Goal: Task Accomplishment & Management: Use online tool/utility

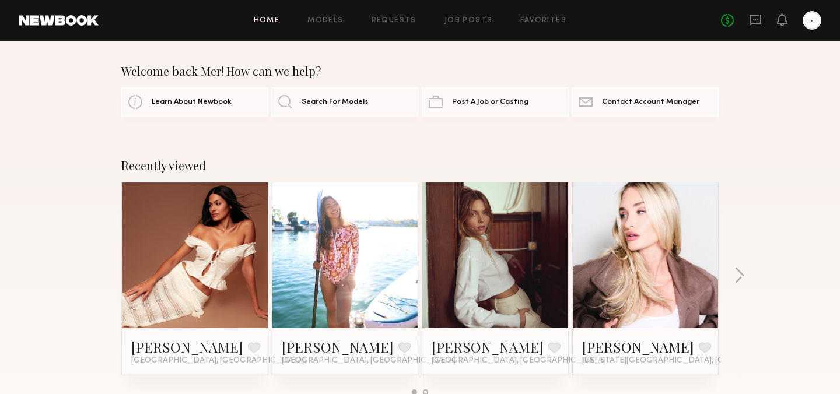
click at [472, 15] on div "Home Models Requests Job Posts Favorites Sign Out No fees up to $5,000" at bounding box center [460, 20] width 723 height 19
click at [472, 17] on link "Job Posts" at bounding box center [468, 21] width 48 height 8
click at [473, 22] on link "Job Posts" at bounding box center [468, 21] width 48 height 8
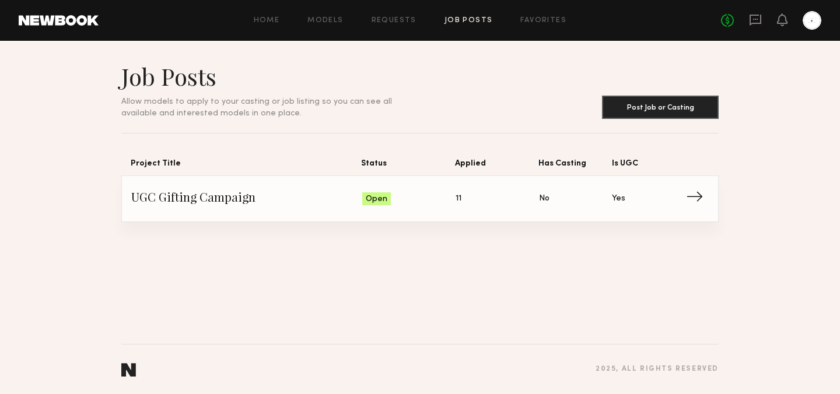
click at [337, 201] on span "UGC Gifting Campaign" at bounding box center [246, 198] width 231 height 17
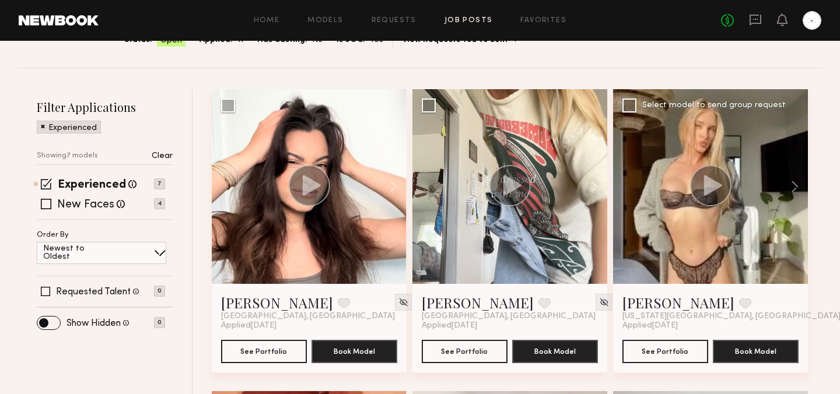
scroll to position [103, 0]
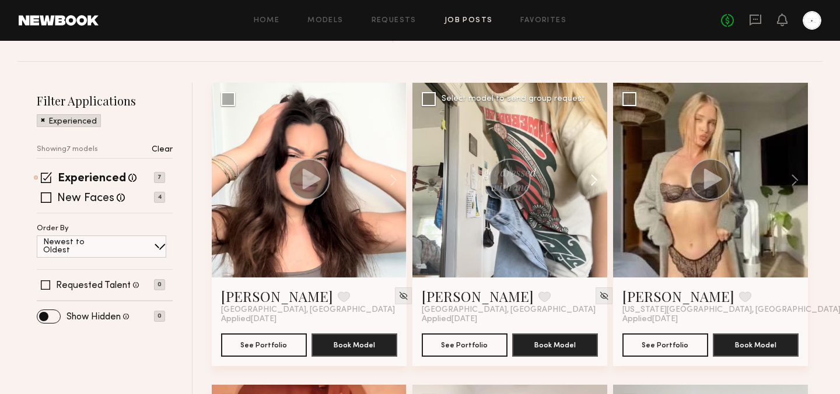
click at [596, 183] on button at bounding box center [588, 180] width 37 height 195
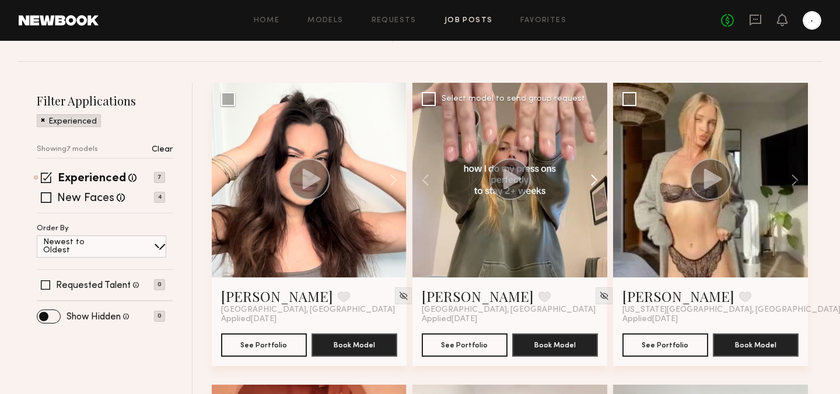
click at [596, 183] on button at bounding box center [588, 180] width 37 height 195
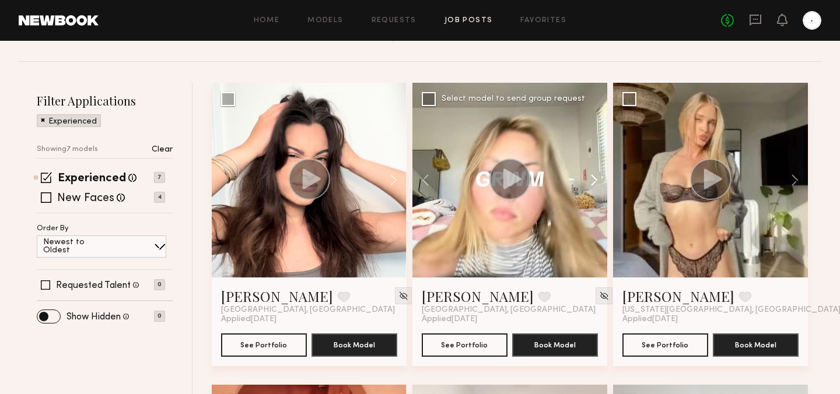
click at [596, 183] on button at bounding box center [588, 180] width 37 height 195
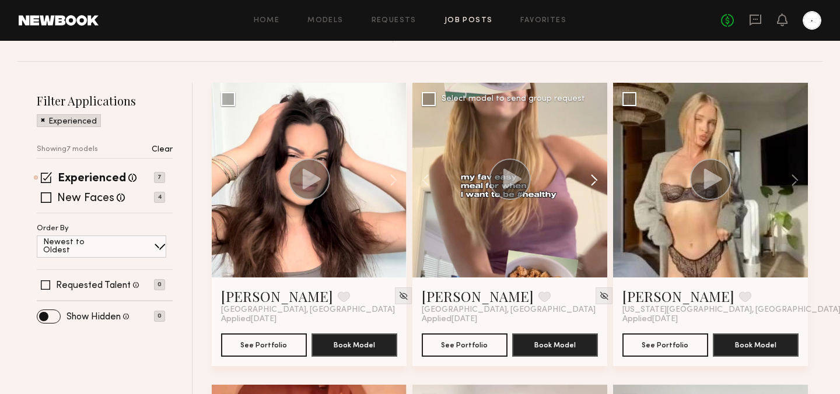
click at [596, 183] on button at bounding box center [588, 180] width 37 height 195
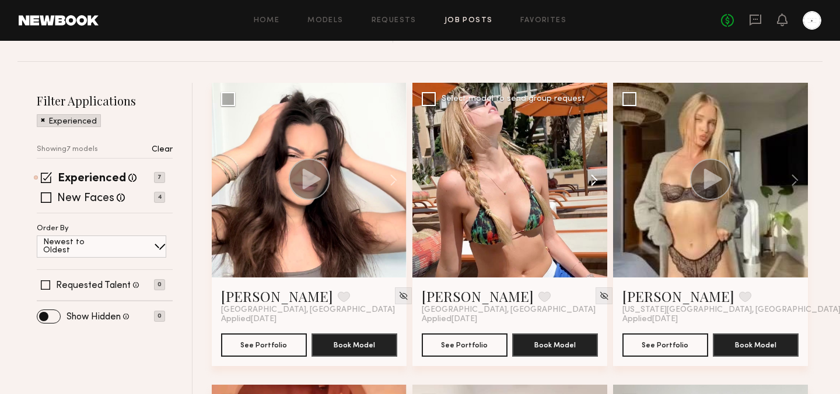
click at [596, 183] on button at bounding box center [588, 180] width 37 height 195
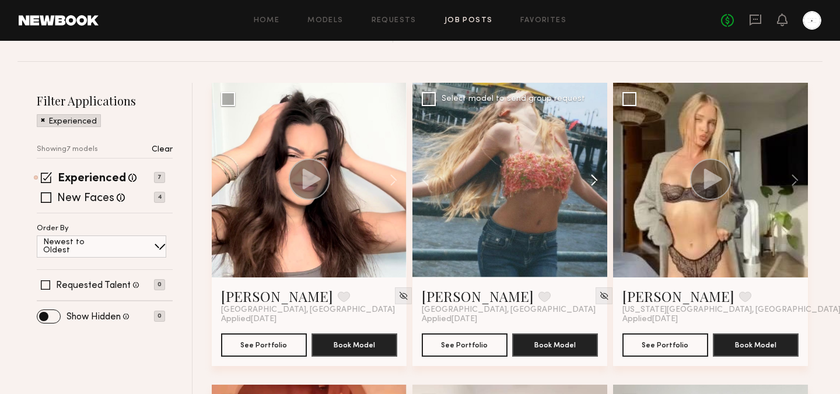
click at [596, 183] on button at bounding box center [588, 180] width 37 height 195
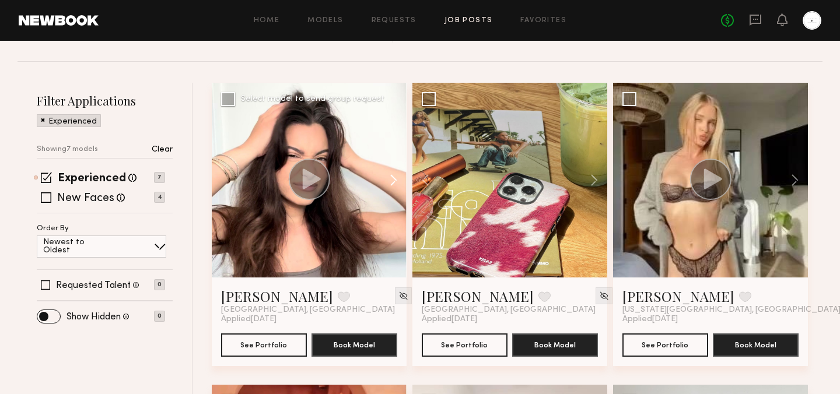
click at [397, 178] on button at bounding box center [387, 180] width 37 height 195
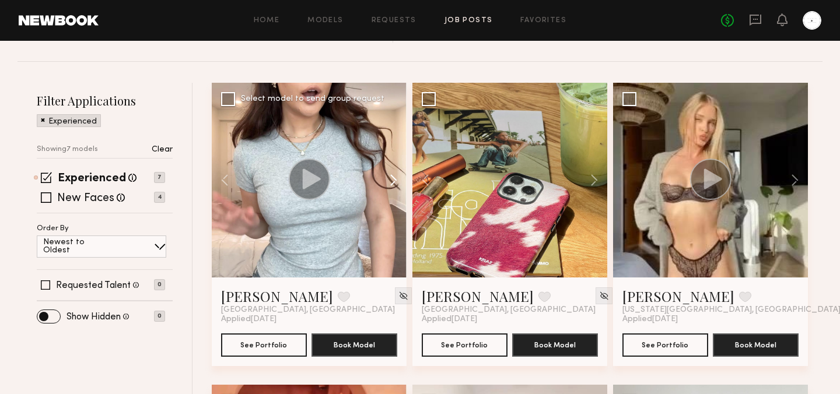
click at [397, 178] on button at bounding box center [387, 180] width 37 height 195
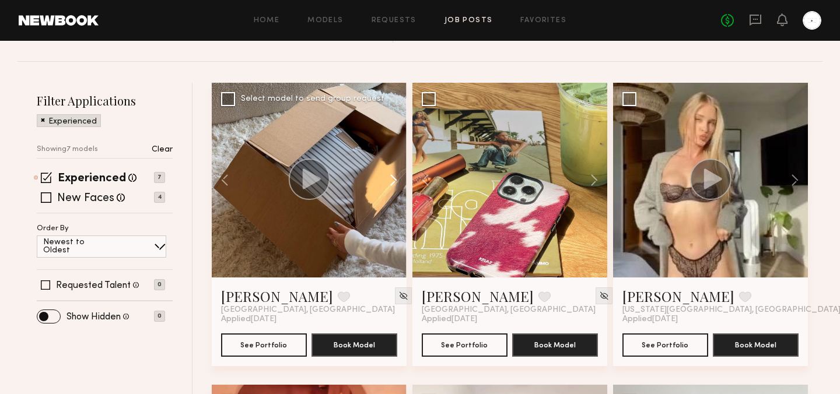
click at [397, 178] on button at bounding box center [387, 180] width 37 height 195
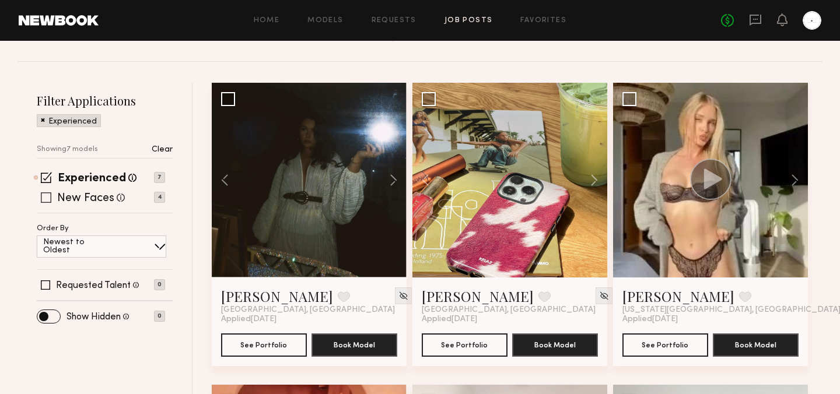
click at [50, 198] on span at bounding box center [46, 197] width 10 height 10
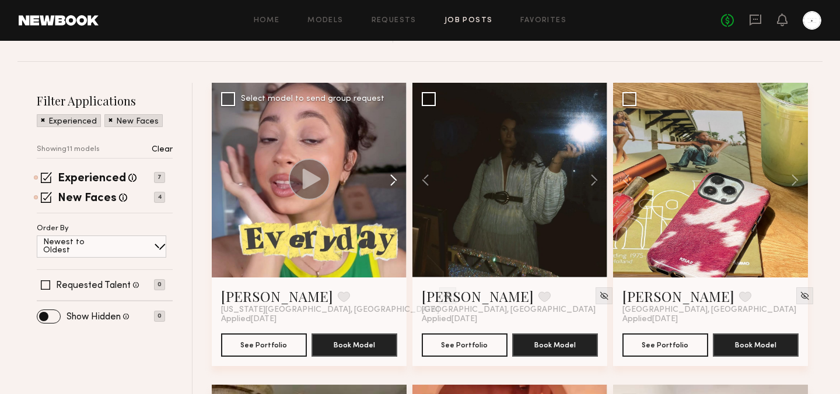
click at [391, 178] on button at bounding box center [387, 180] width 37 height 195
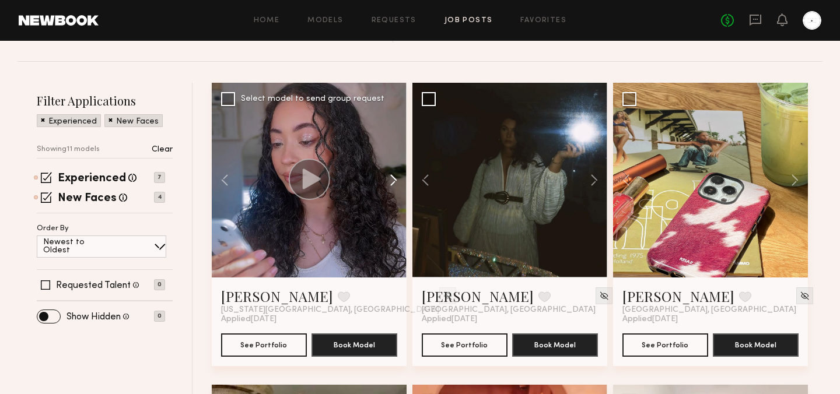
click at [391, 178] on button at bounding box center [387, 180] width 37 height 195
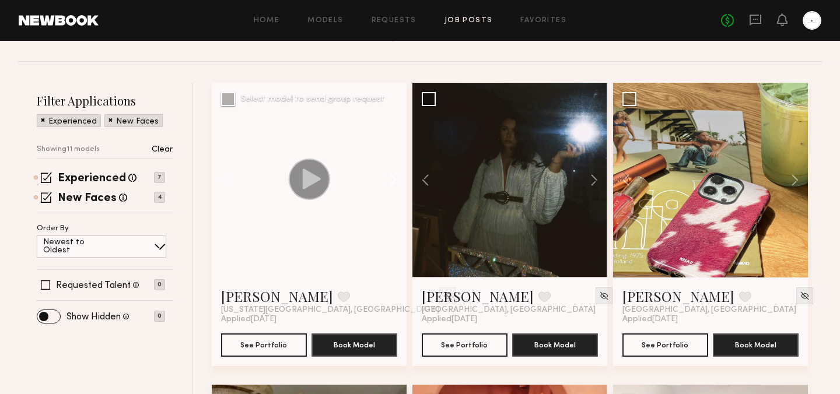
click at [391, 178] on button at bounding box center [387, 180] width 37 height 195
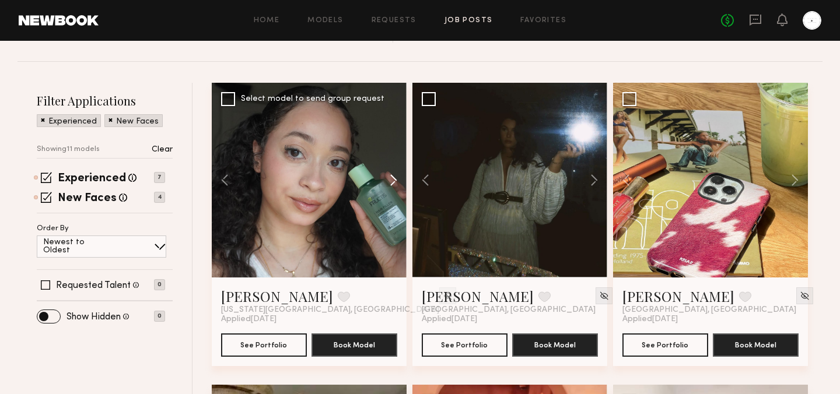
click at [391, 178] on button at bounding box center [387, 180] width 37 height 195
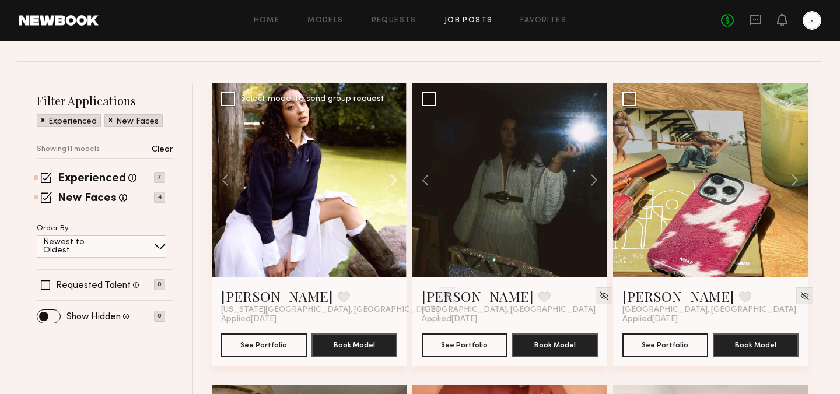
click at [391, 178] on button at bounding box center [387, 180] width 37 height 195
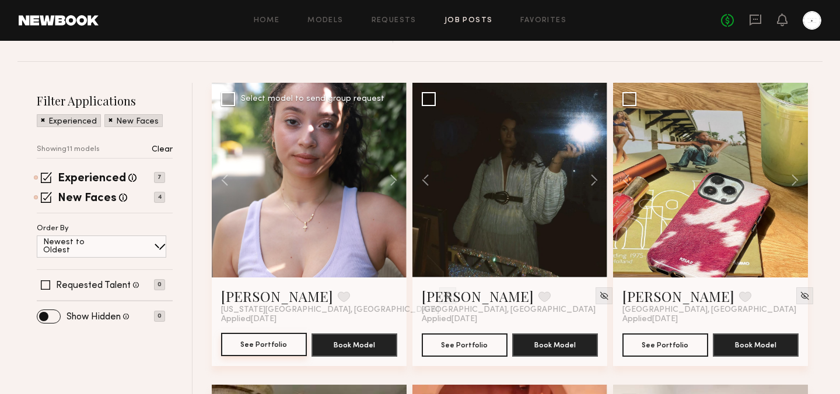
click at [272, 347] on button "See Portfolio" at bounding box center [264, 344] width 86 height 23
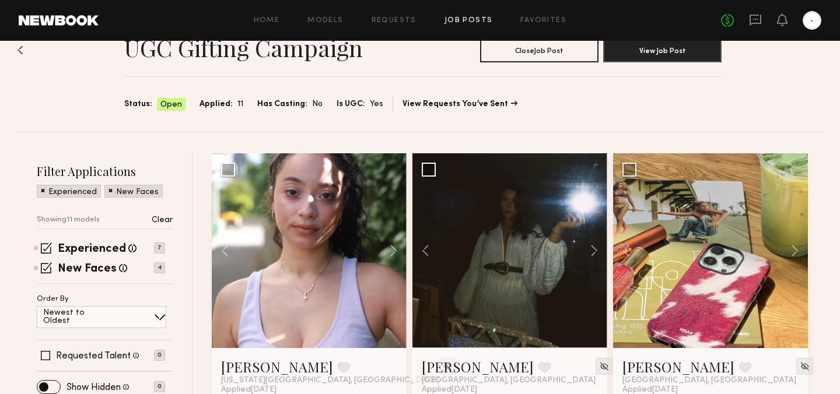
scroll to position [0, 0]
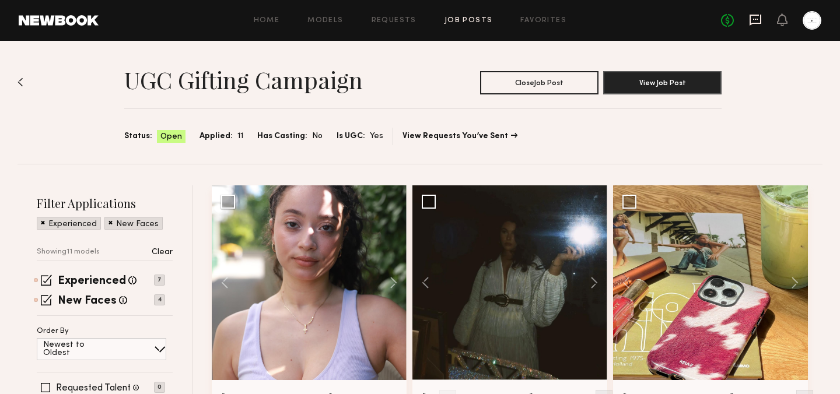
click at [749, 20] on icon at bounding box center [755, 20] width 12 height 11
click at [756, 23] on icon at bounding box center [755, 20] width 12 height 11
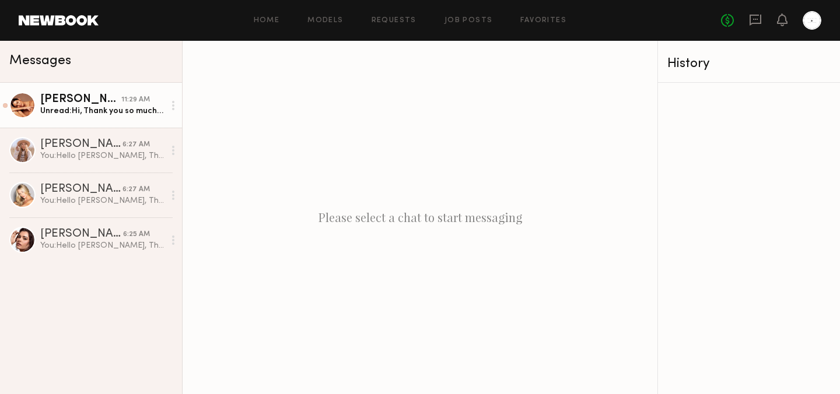
click at [66, 96] on div "Selva K." at bounding box center [80, 100] width 81 height 12
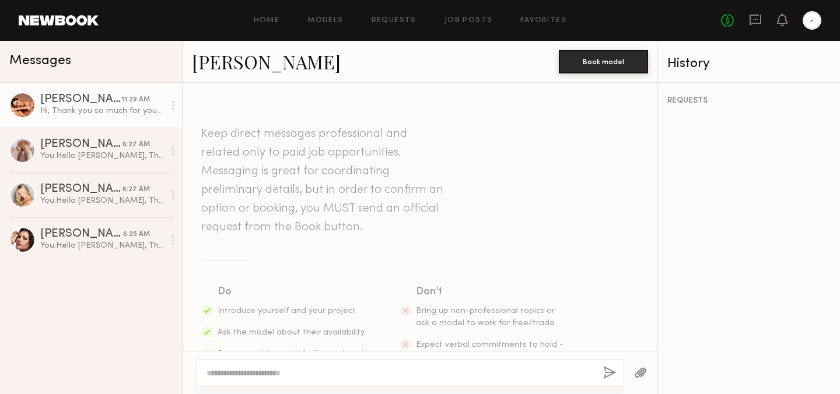
click at [445, 12] on div "Home Models Requests Job Posts Favorites Sign Out No fees up to $5,000" at bounding box center [460, 20] width 723 height 19
click at [452, 18] on link "Job Posts" at bounding box center [468, 21] width 48 height 8
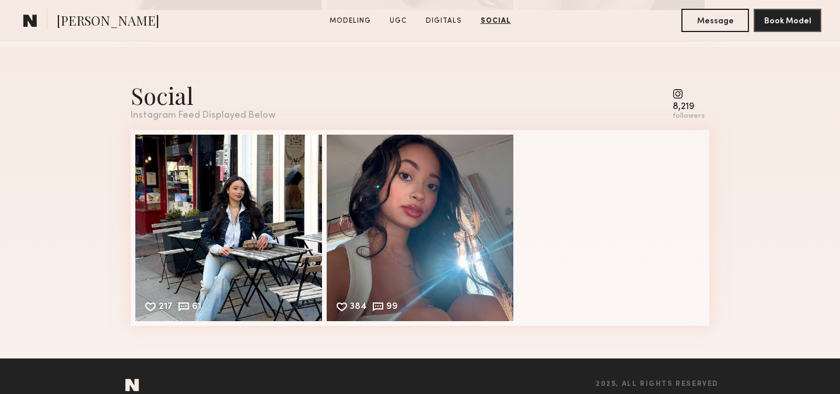
scroll to position [2211, 0]
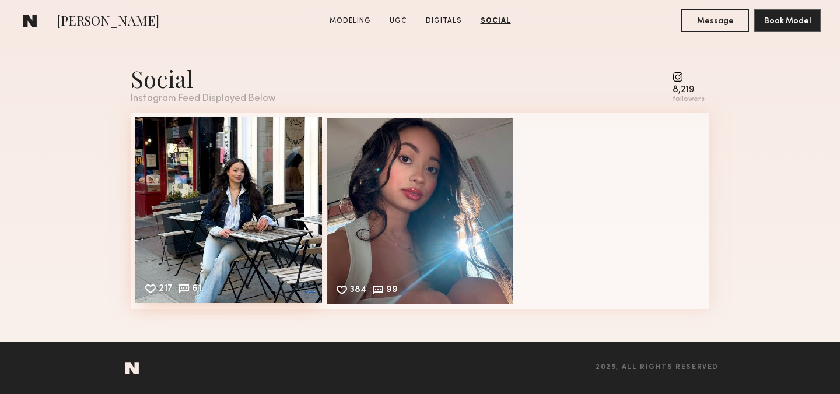
click at [248, 195] on div "217 61 Likes & comments displayed to show model’s engagement" at bounding box center [228, 210] width 187 height 187
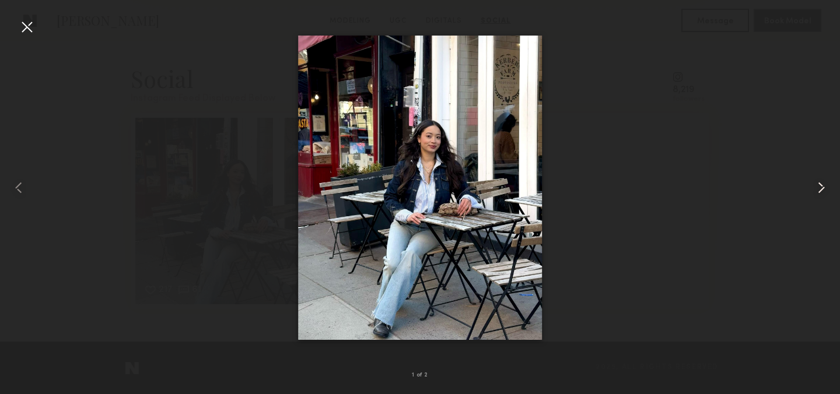
click at [824, 183] on common-icon at bounding box center [821, 187] width 19 height 19
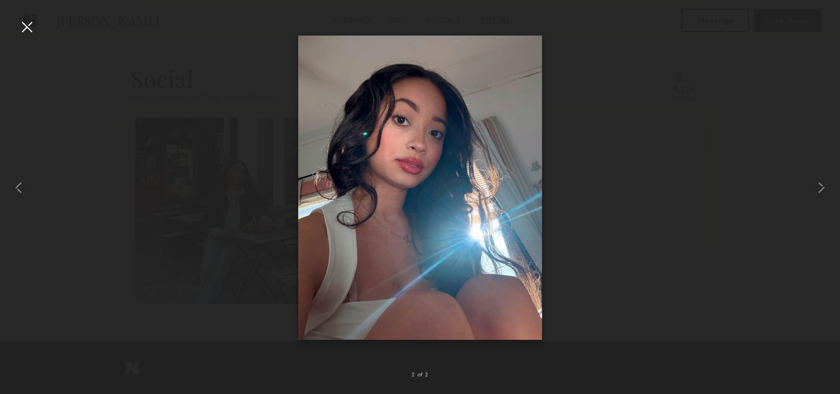
click at [746, 135] on div at bounding box center [420, 188] width 840 height 338
click at [24, 19] on div at bounding box center [26, 26] width 19 height 19
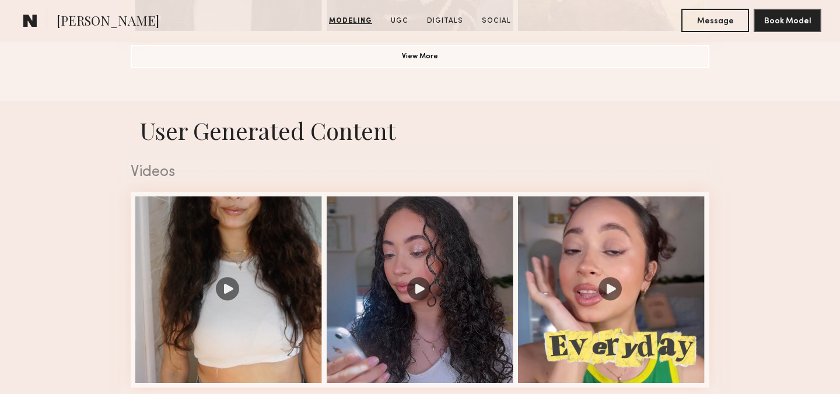
scroll to position [1104, 0]
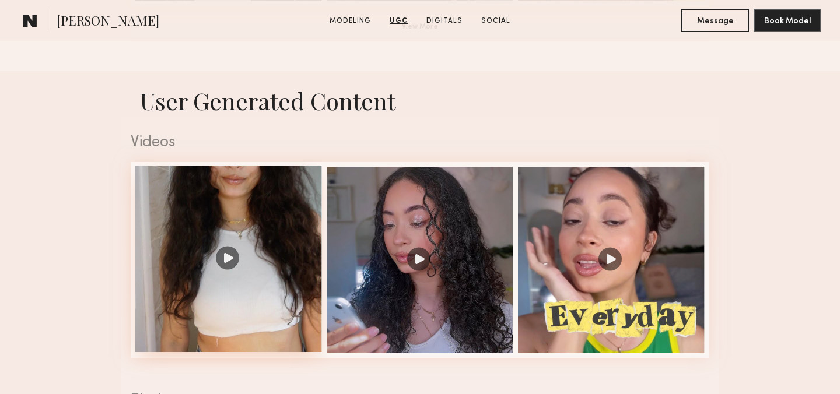
click at [260, 206] on div at bounding box center [228, 259] width 187 height 187
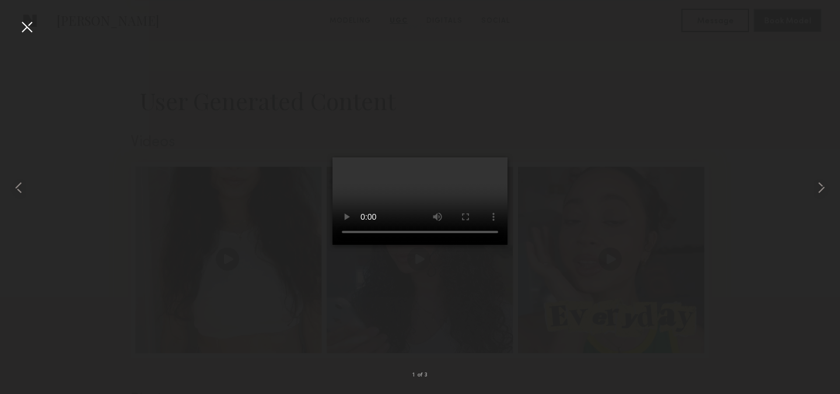
click at [29, 30] on div at bounding box center [26, 26] width 19 height 19
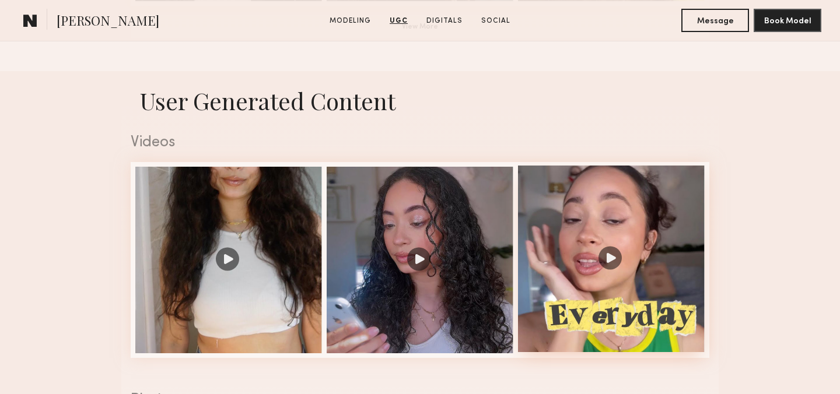
click at [603, 318] on div at bounding box center [611, 259] width 187 height 187
